Goal: Obtain resource: Obtain resource

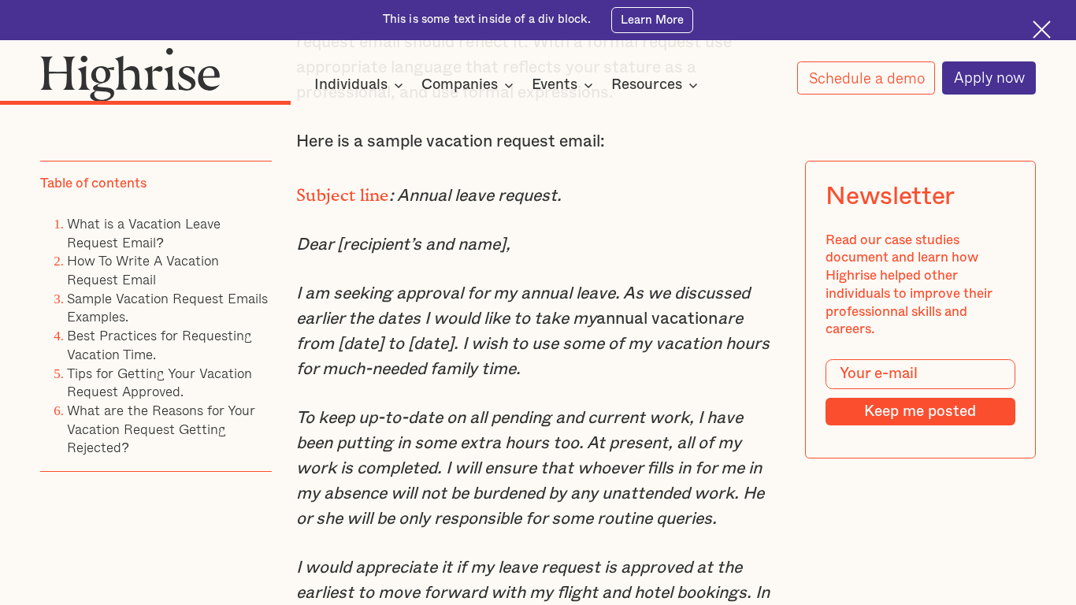
scroll to position [4225, 0]
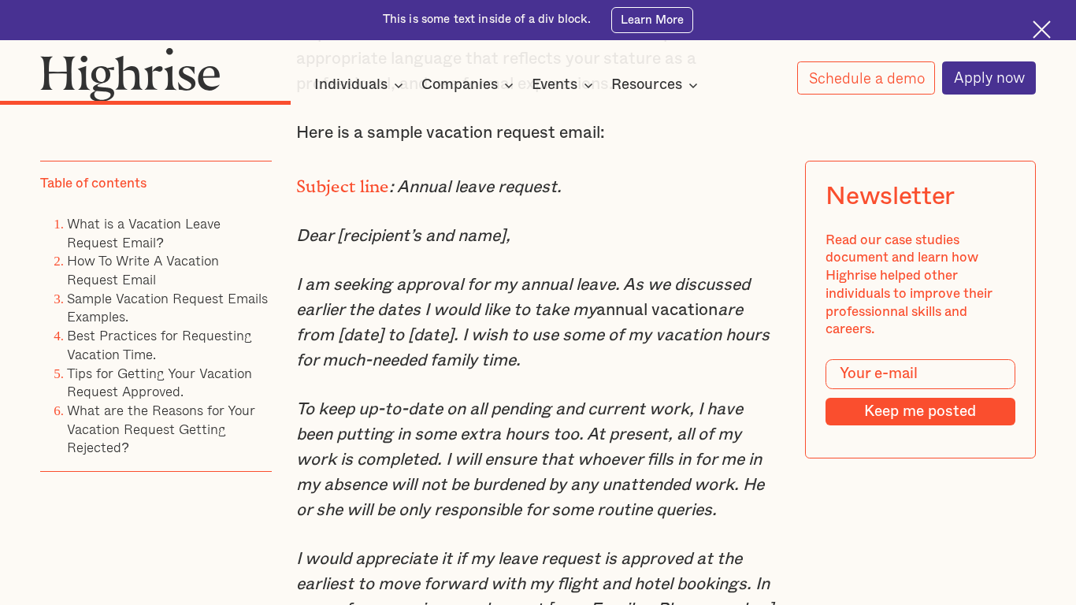
click at [340, 325] on p "I am seeking approval for my annual leave. As we discussed earlier the dates I …" at bounding box center [538, 323] width 484 height 101
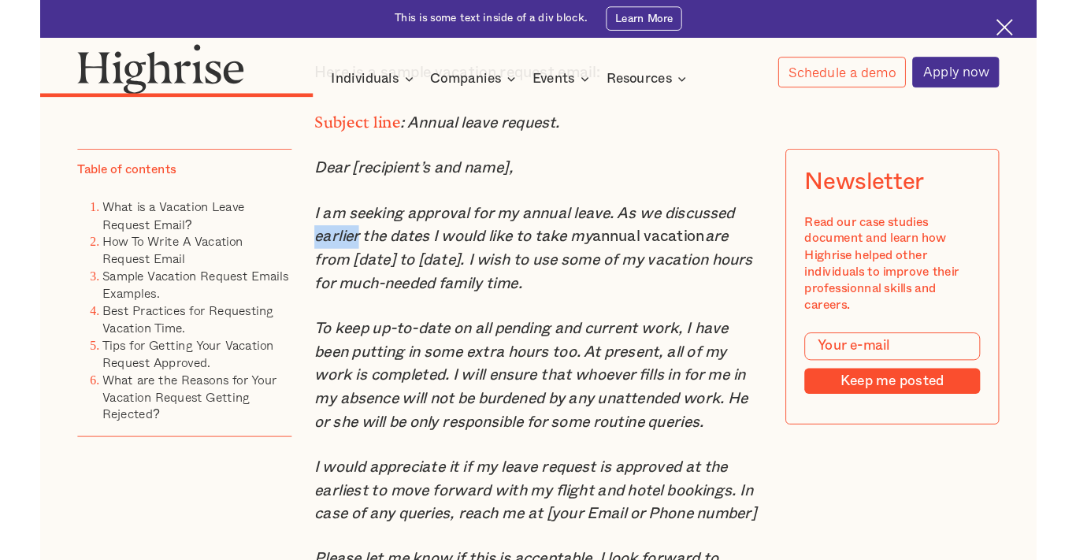
scroll to position [4251, 0]
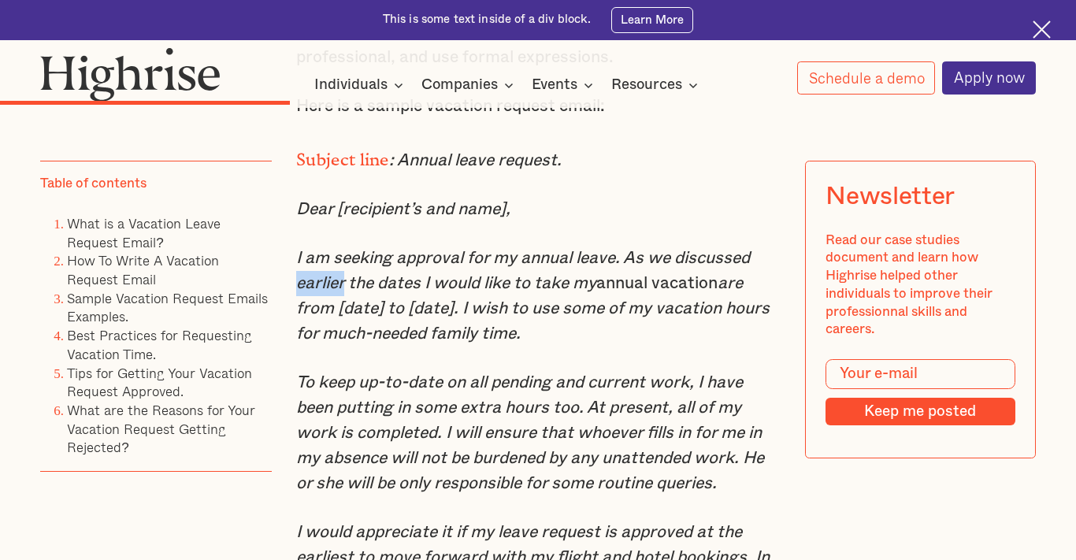
click at [305, 284] on em "I am seeking approval for my annual leave. As we discussed earlier the dates I …" at bounding box center [523, 271] width 454 height 42
copy p "I am seeking approval for my annual leave. As we discussed earlier the dates I …"
click at [680, 347] on p "I am seeking approval for my annual leave. As we discussed earlier the dates I …" at bounding box center [538, 296] width 484 height 101
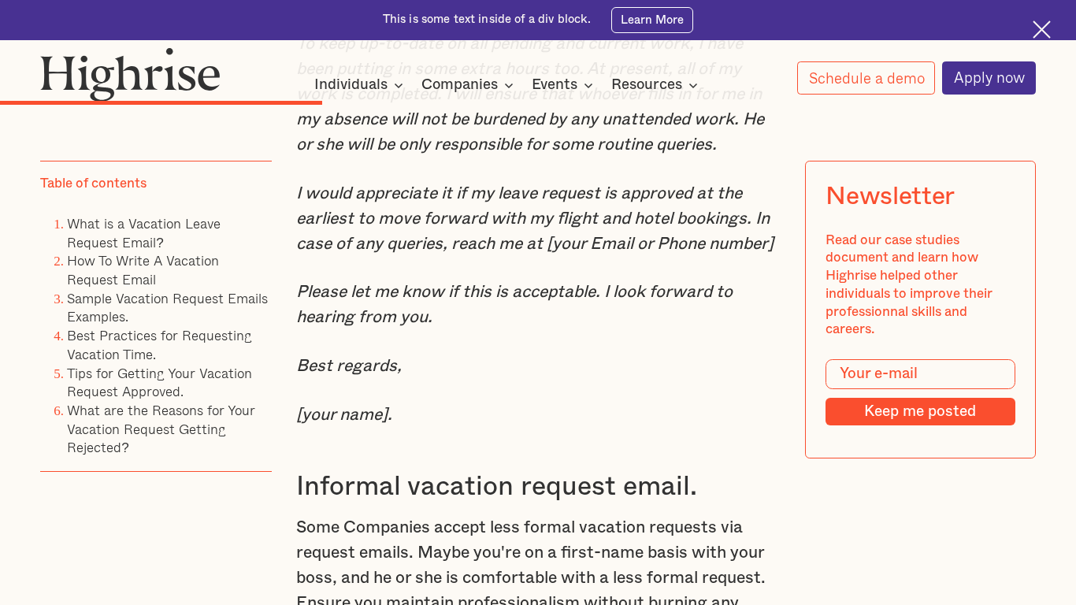
scroll to position [4593, 0]
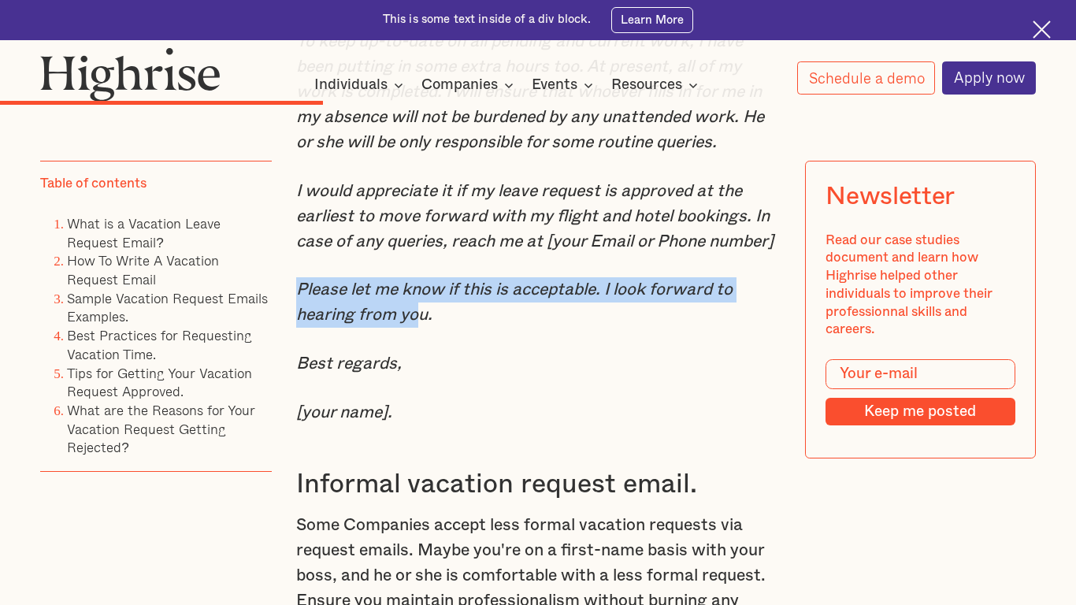
copy em "Please let me know if this is acceptable. I look forward to hearing from yo"
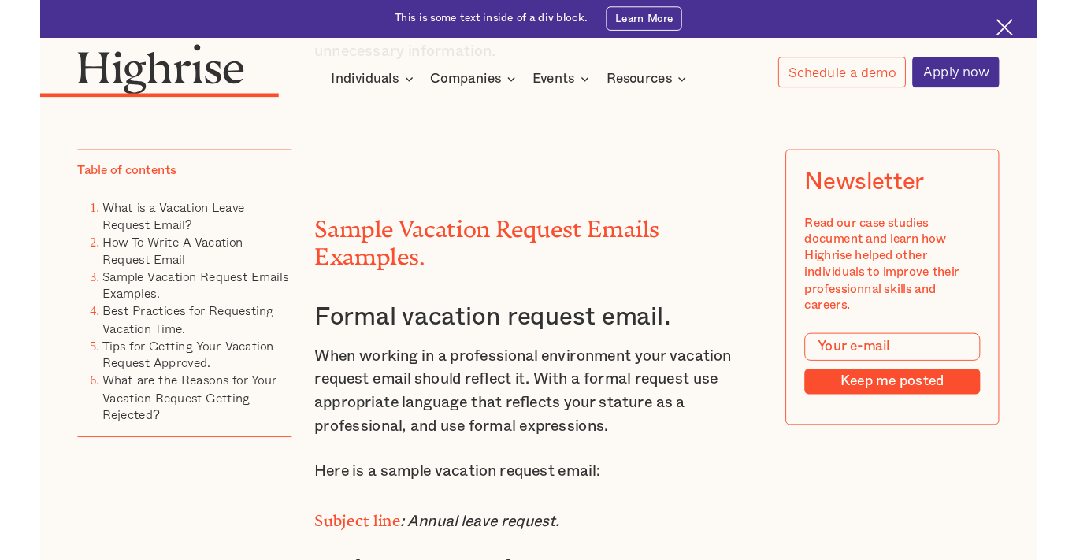
scroll to position [3840, 0]
